Goal: Task Accomplishment & Management: Complete application form

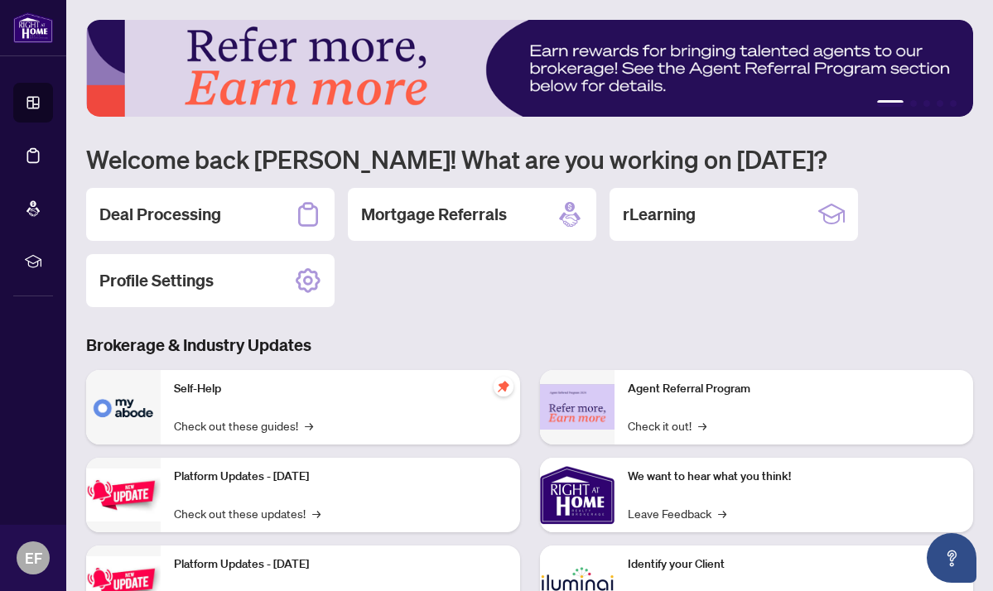
click at [258, 222] on div "Deal Processing" at bounding box center [210, 214] width 249 height 53
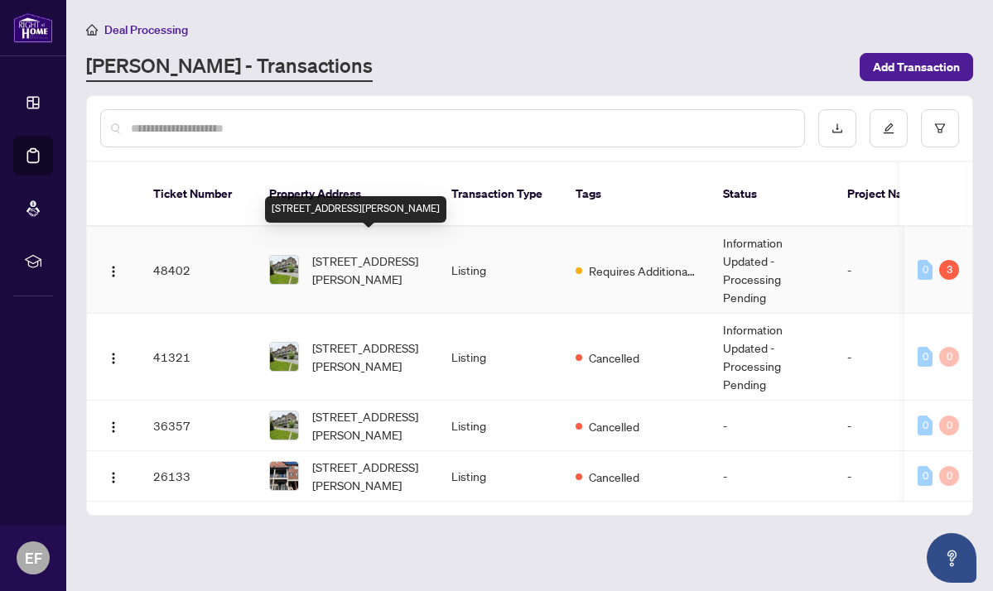
click at [326, 253] on span "[STREET_ADDRESS][PERSON_NAME]" at bounding box center [368, 270] width 113 height 36
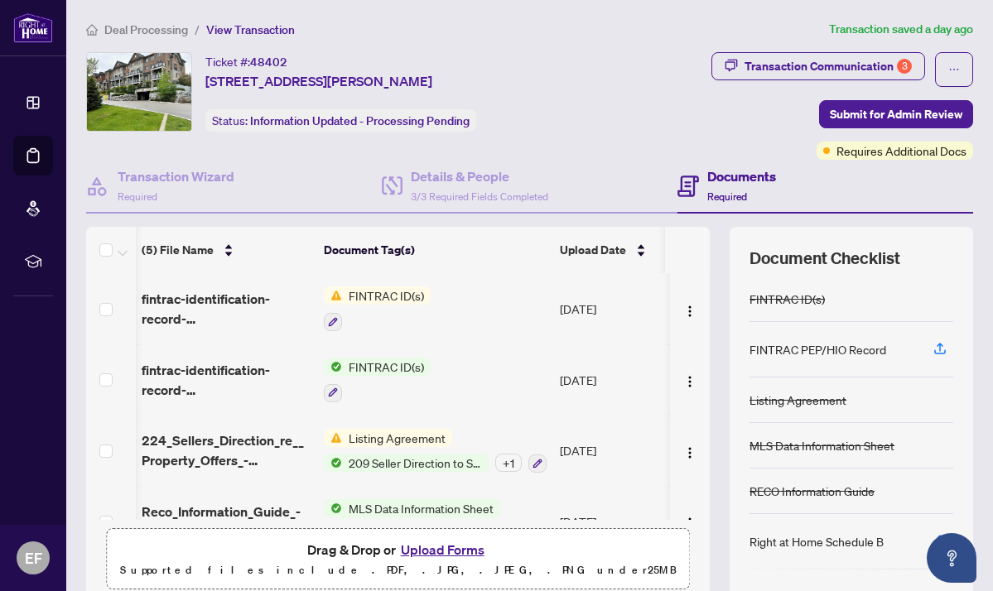
scroll to position [0, 1]
click at [365, 298] on span "FINTRAC ID(s)" at bounding box center [386, 296] width 89 height 18
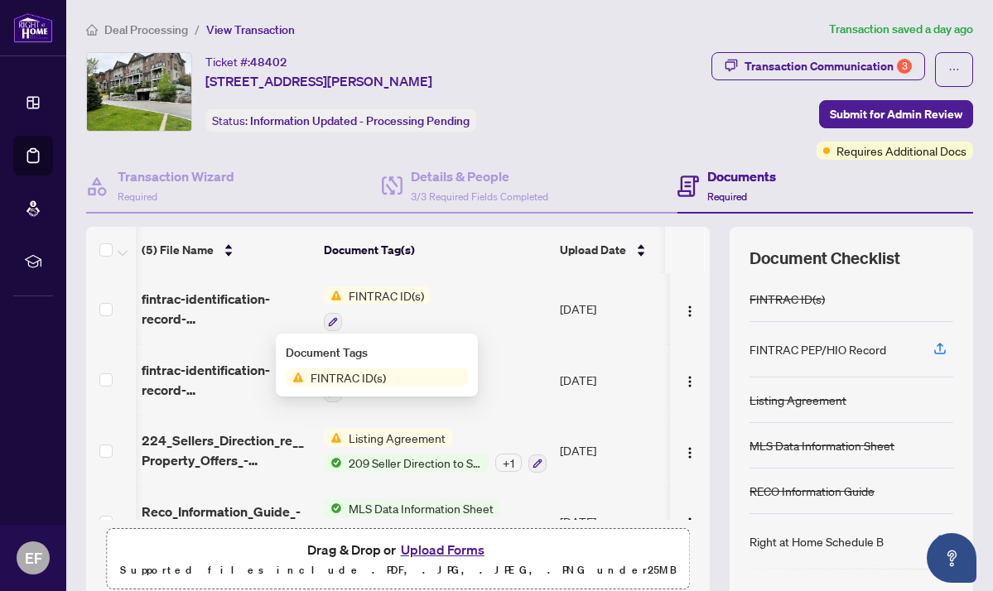
click at [370, 387] on div "Document Tags FINTRAC ID(s)" at bounding box center [377, 365] width 202 height 63
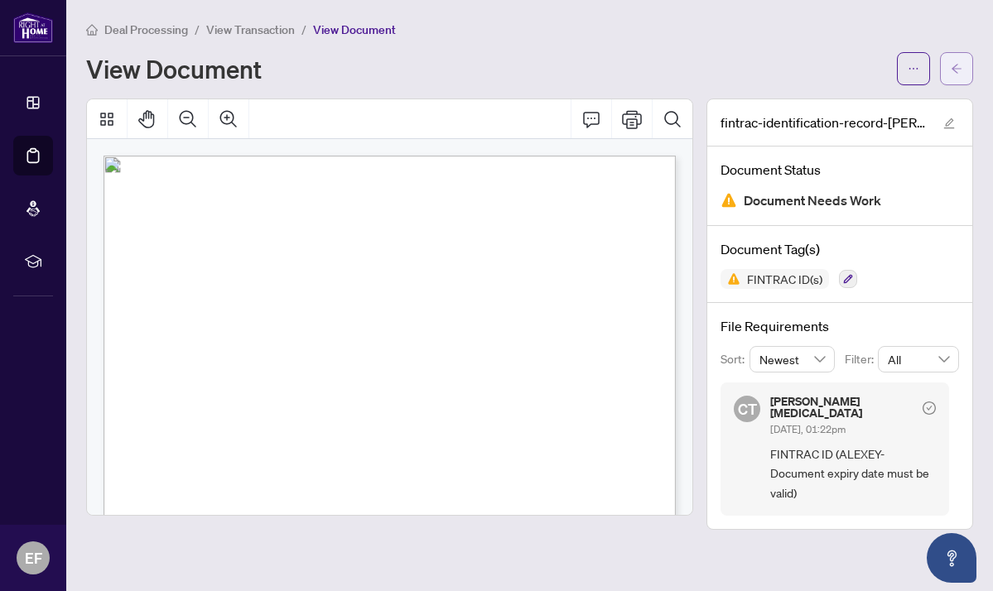
click at [956, 68] on icon "arrow-left" at bounding box center [957, 69] width 12 height 12
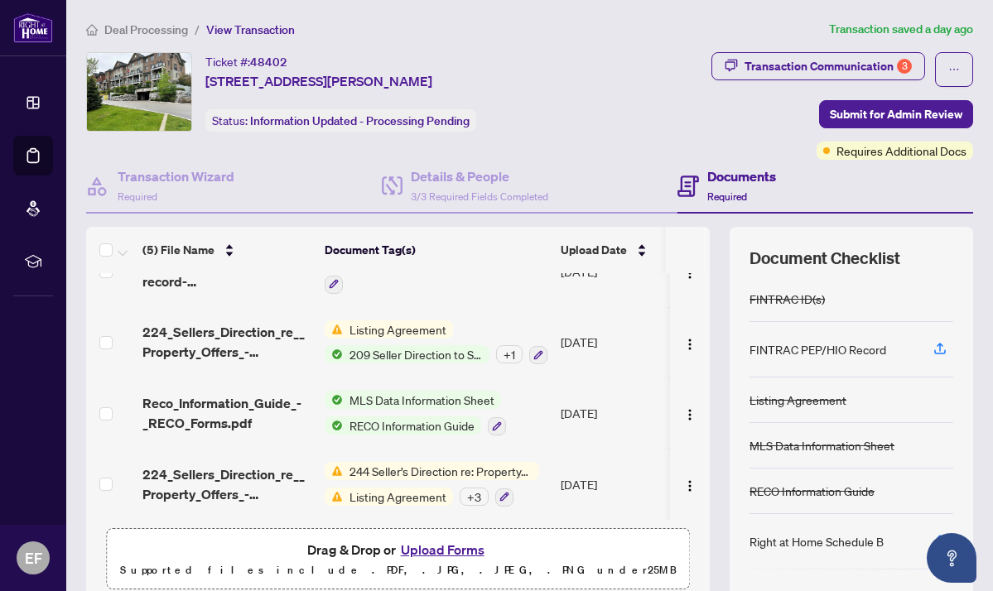
scroll to position [115, 0]
click at [435, 548] on button "Upload Forms" at bounding box center [443, 550] width 94 height 22
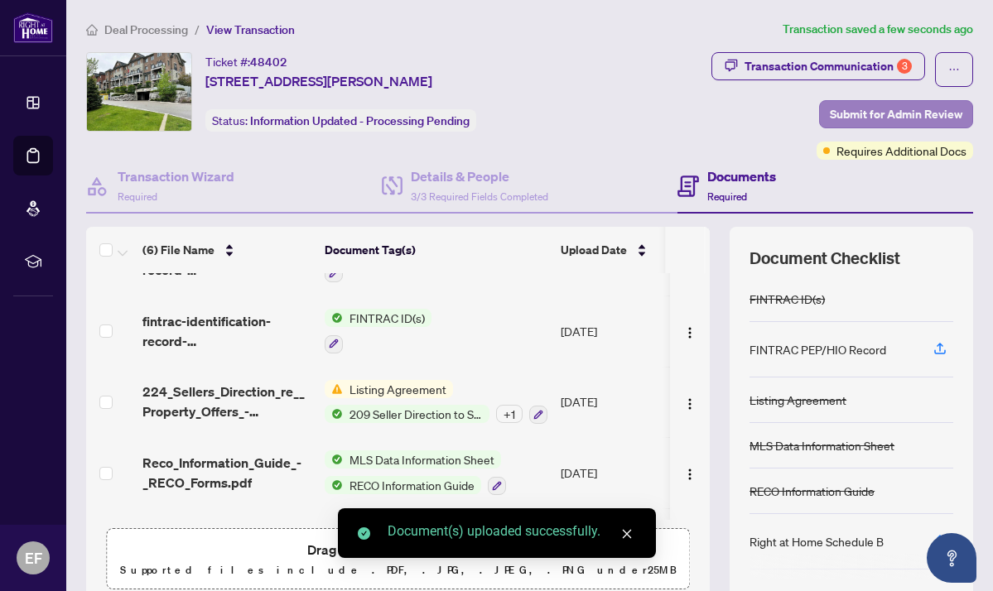
click at [900, 111] on span "Submit for Admin Review" at bounding box center [896, 114] width 133 height 27
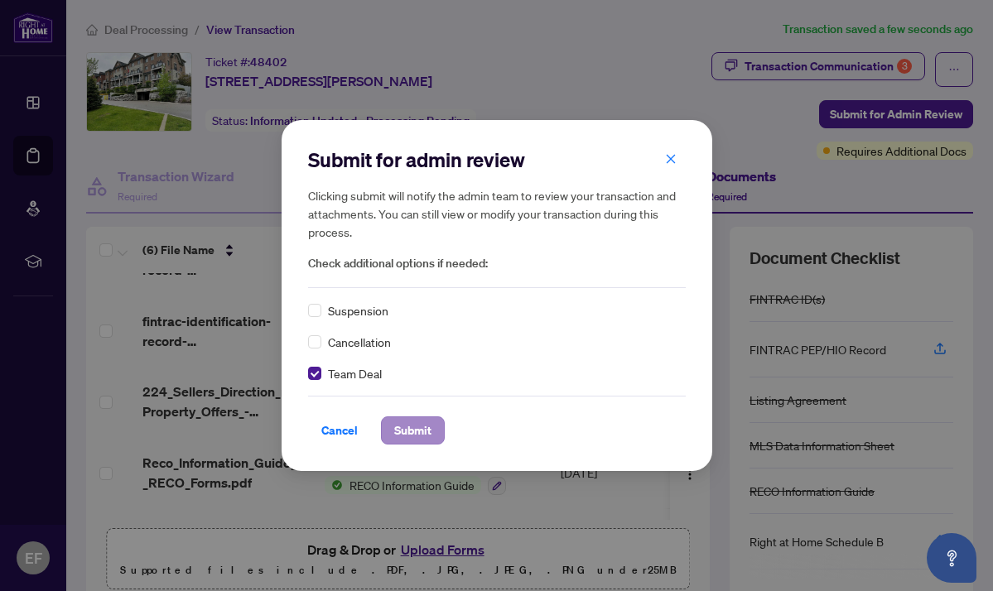
click at [404, 424] on span "Submit" at bounding box center [412, 431] width 37 height 27
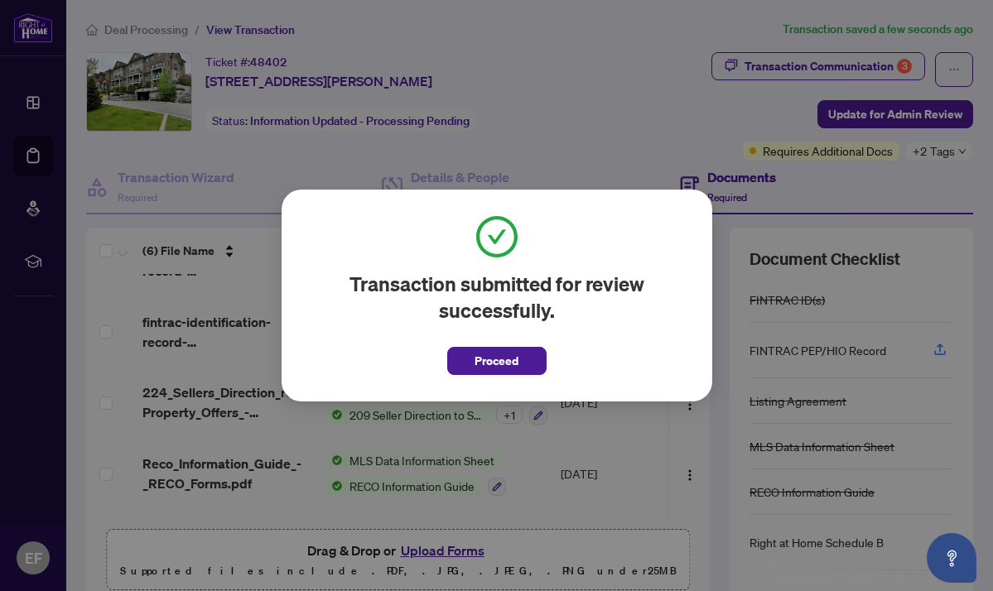
drag, startPoint x: 490, startPoint y: 359, endPoint x: 529, endPoint y: 336, distance: 44.9
click at [490, 359] on span "Proceed" at bounding box center [497, 361] width 44 height 27
